Goal: Task Accomplishment & Management: Use online tool/utility

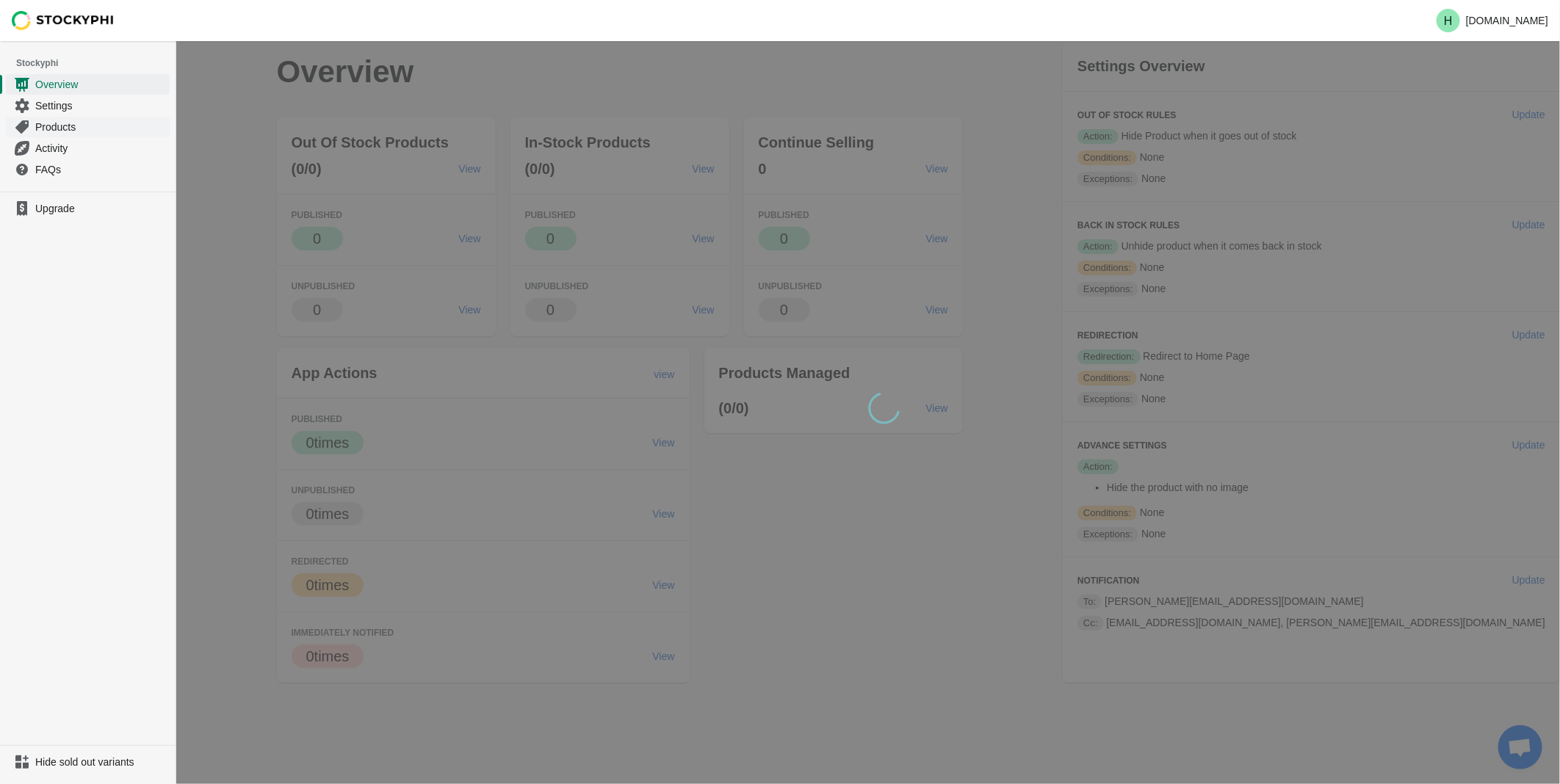
click at [67, 128] on span "Products" at bounding box center [101, 128] width 131 height 15
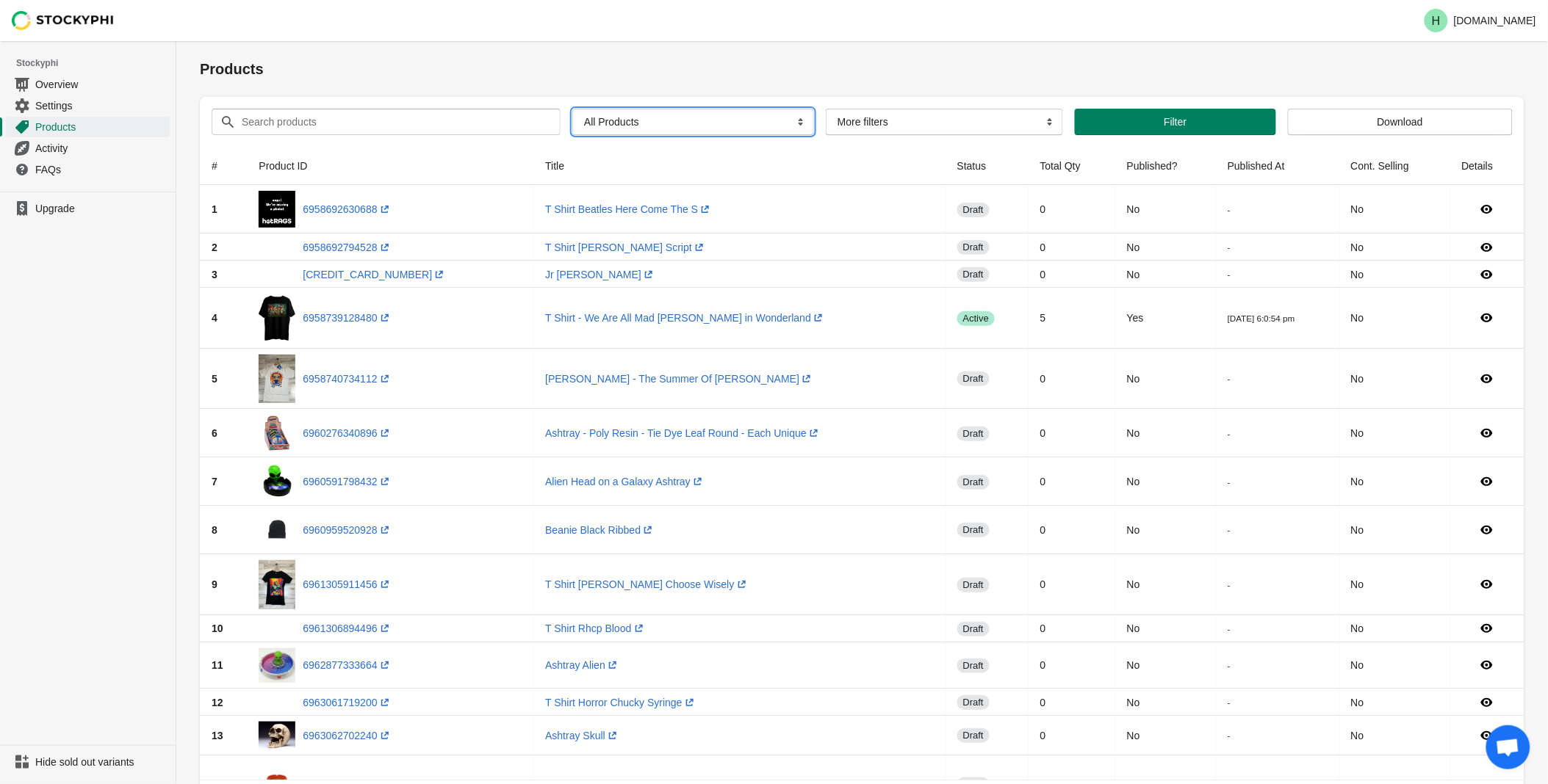
click at [790, 124] on select "All Products InStock InStock Published InStock Un-Published OOS OOS Published O…" at bounding box center [693, 122] width 242 height 26
select select "instock_has_no_image"
click at [572, 109] on select "All Products InStock InStock Published InStock Un-Published OOS OOS Published O…" at bounding box center [693, 122] width 242 height 26
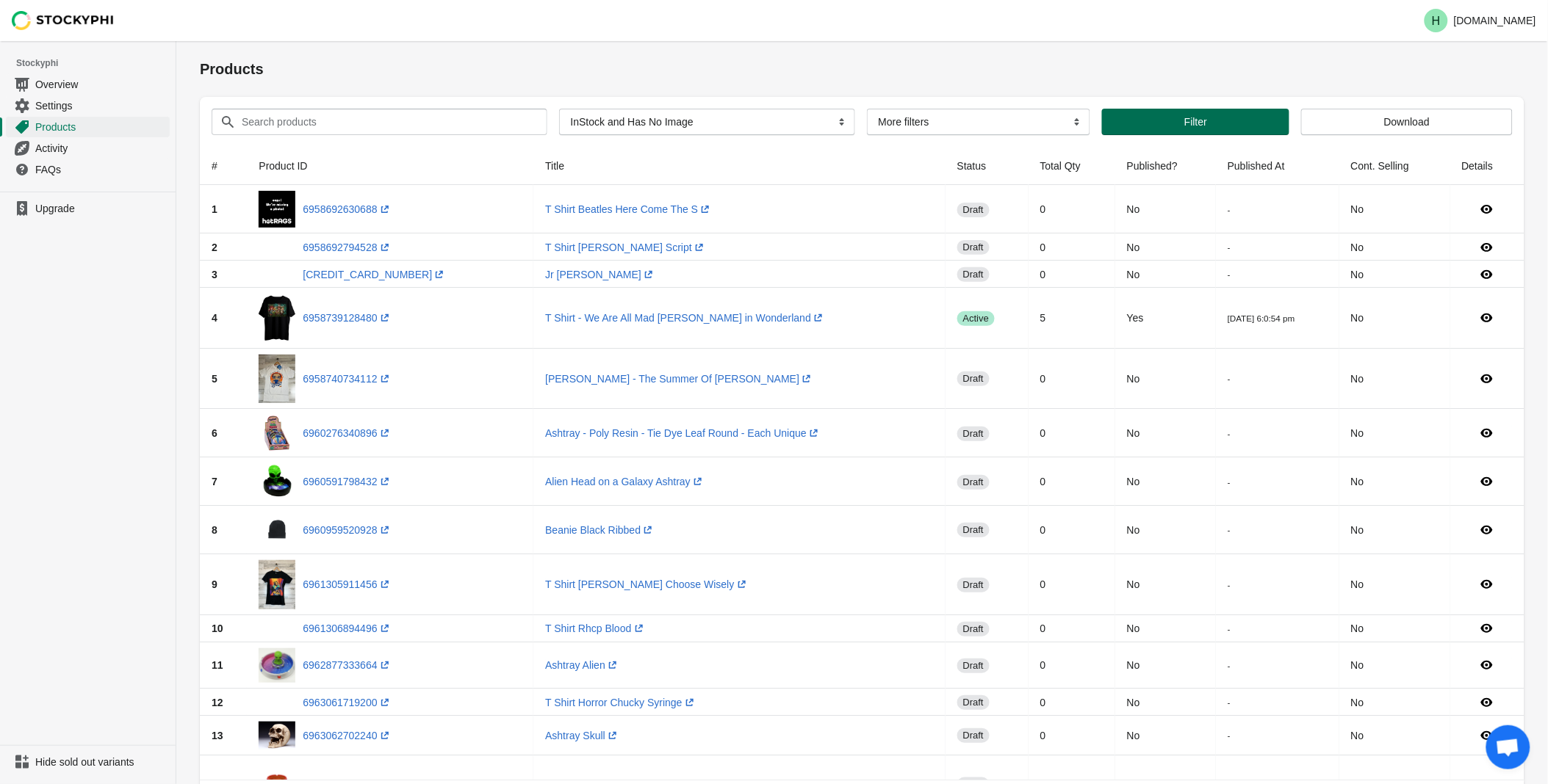
click at [1196, 126] on span "Filter" at bounding box center [1195, 122] width 23 height 12
